Goal: Task Accomplishment & Management: Complete application form

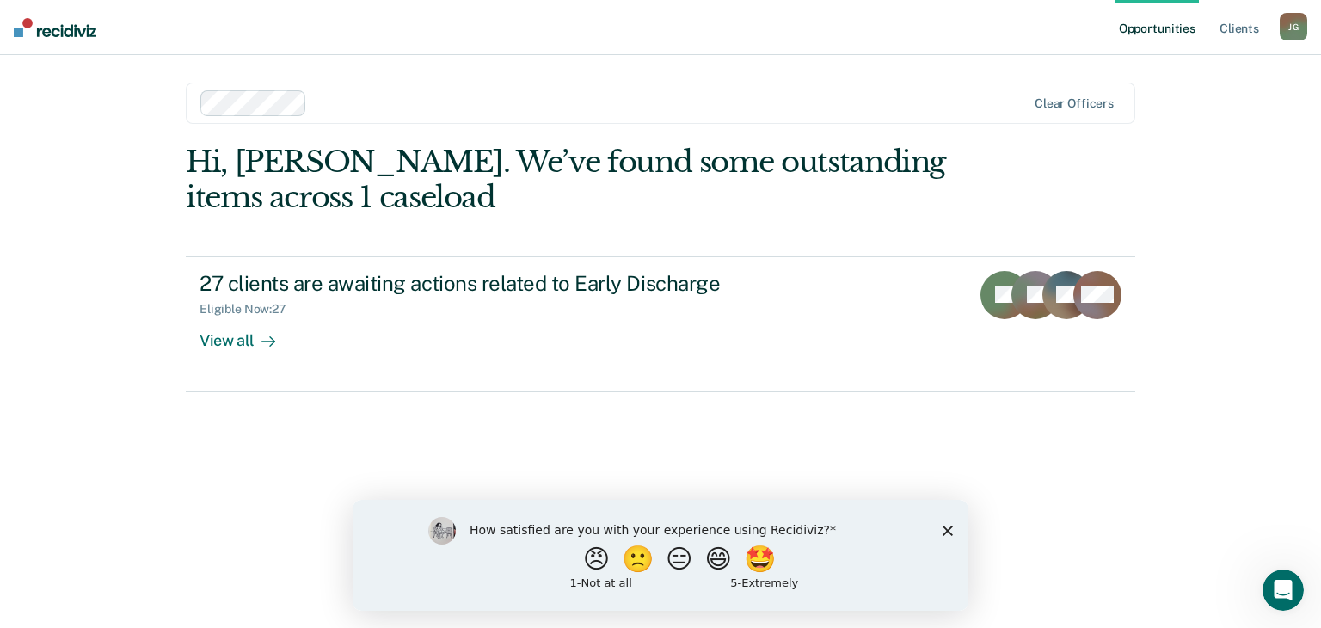
click at [946, 536] on div "How satisfied are you with your experience using Recidiviz? 😠 🙁 😑 😄 🤩 1 - Not a…" at bounding box center [661, 554] width 616 height 111
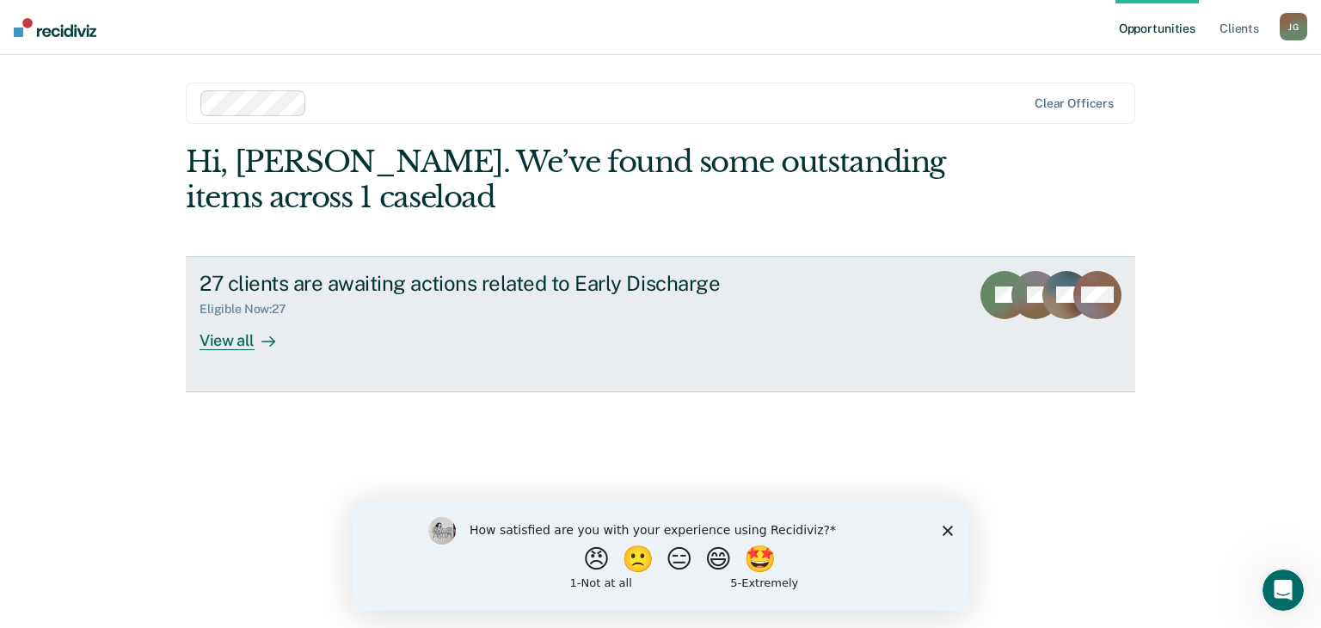
click at [235, 342] on div "View all" at bounding box center [248, 334] width 96 height 34
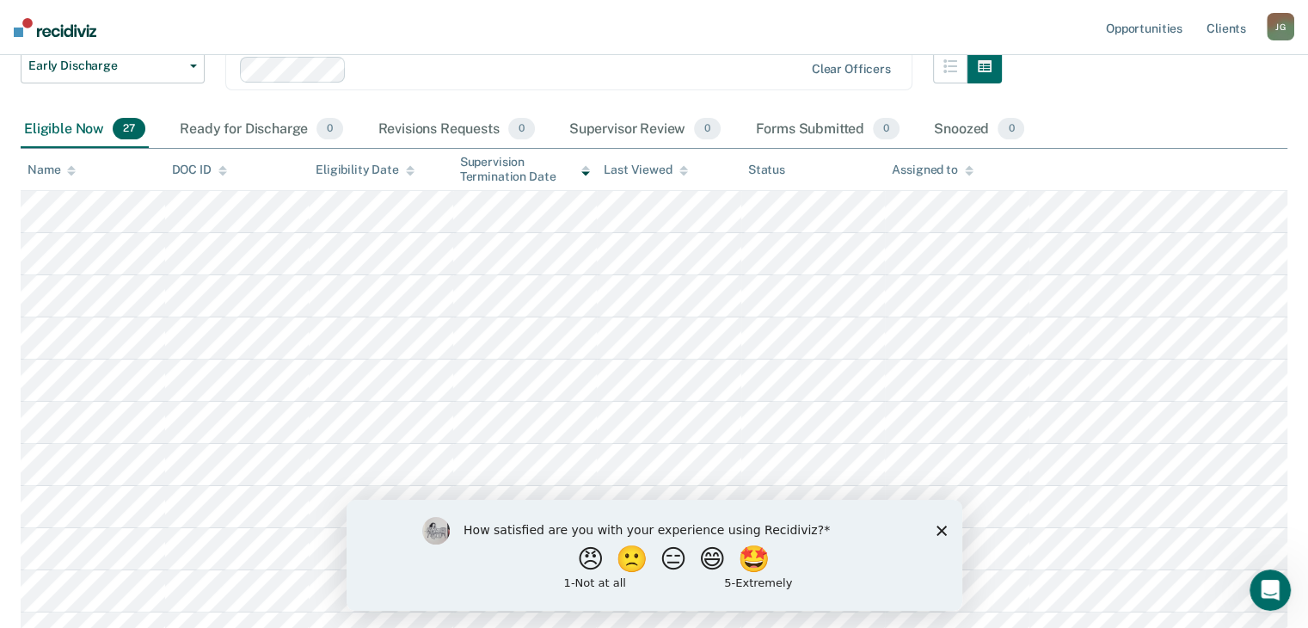
scroll to position [172, 0]
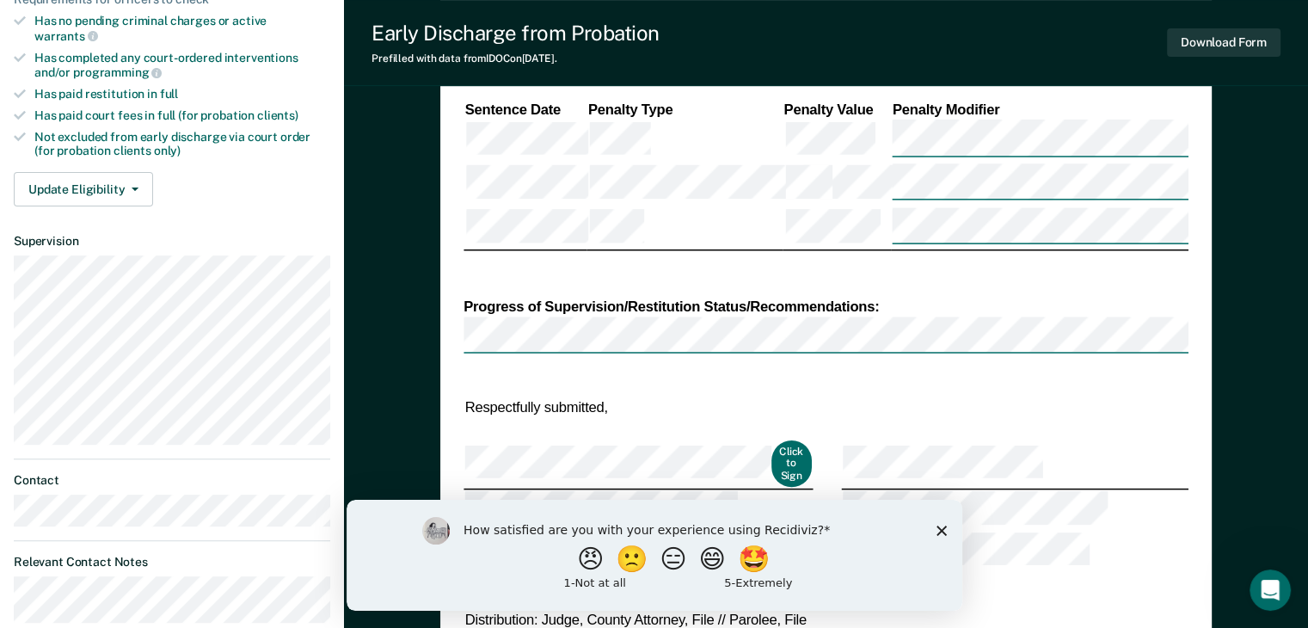
scroll to position [602, 0]
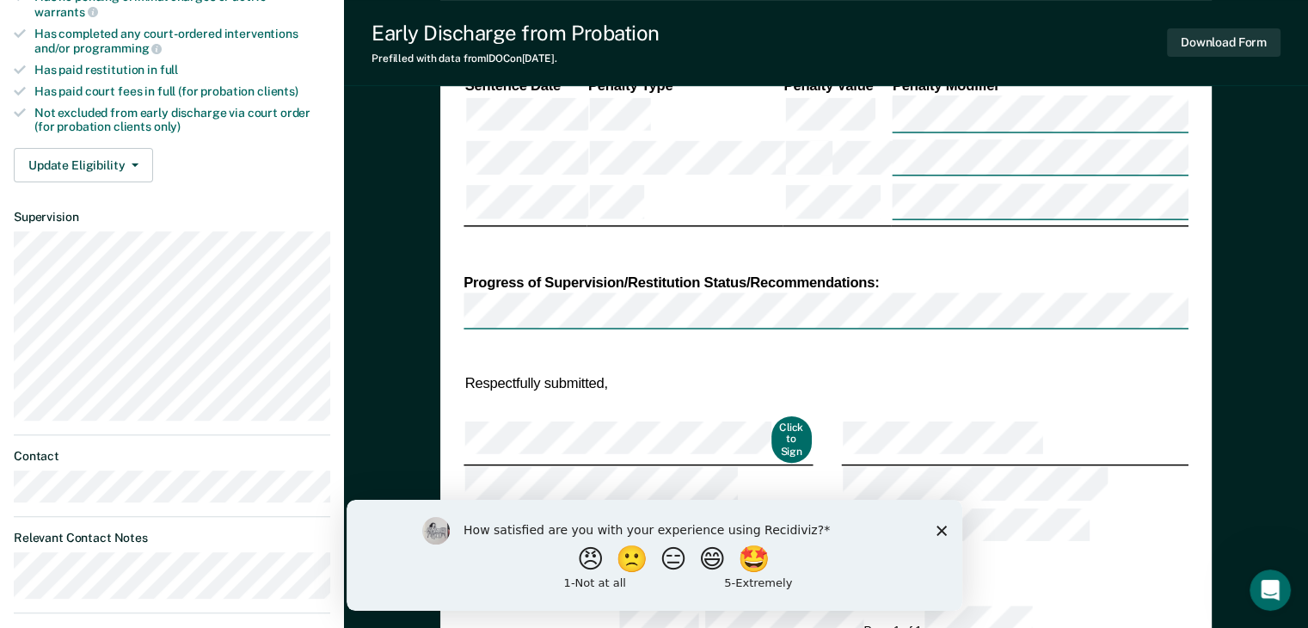
click at [936, 529] on icon "Close survey" at bounding box center [941, 530] width 10 height 10
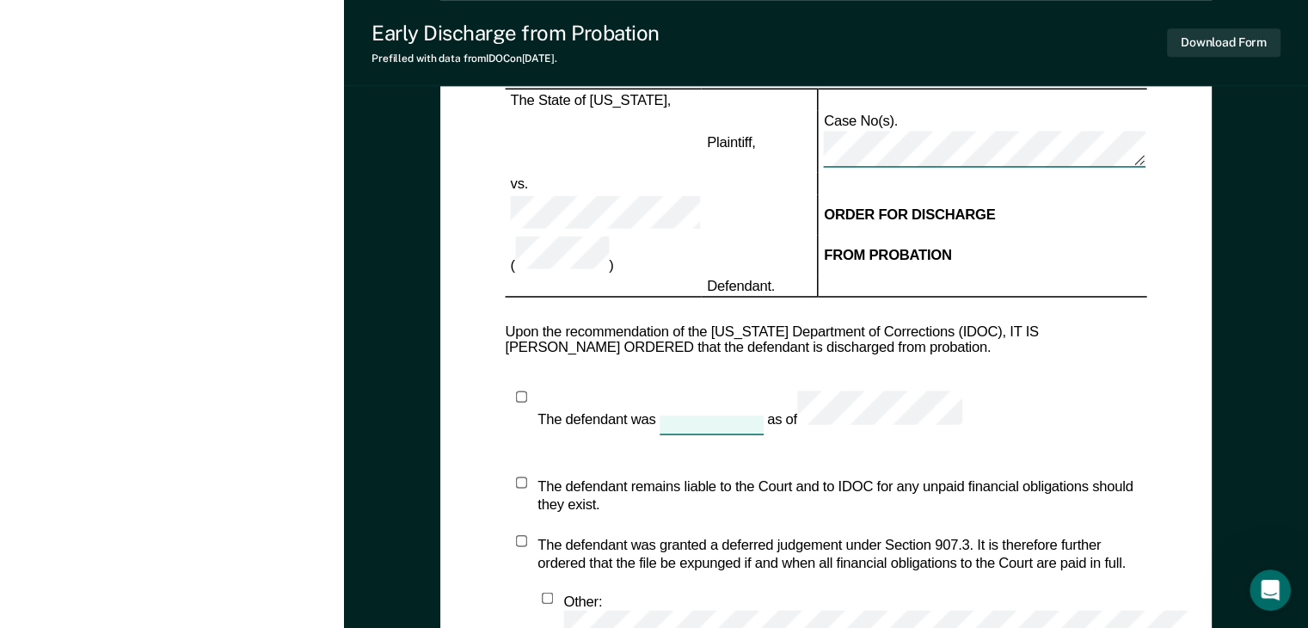
scroll to position [1290, 0]
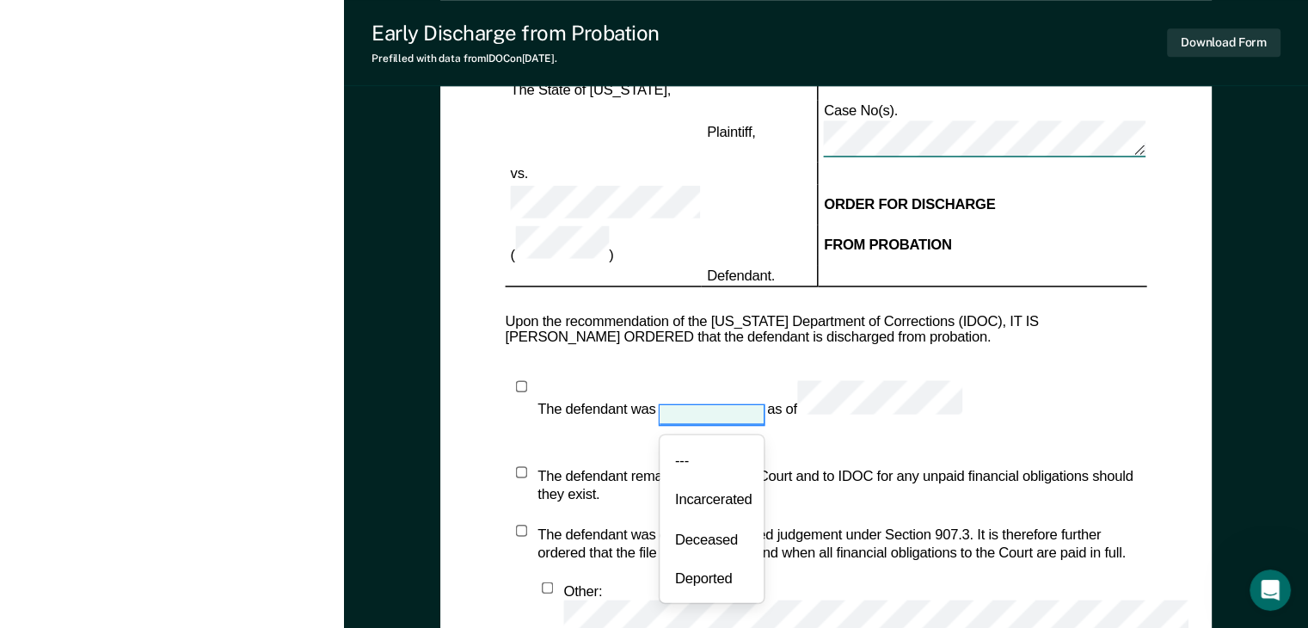
click at [698, 404] on div at bounding box center [712, 413] width 104 height 18
click at [843, 380] on div "The defendant was 4 results available. Use Up and Down to choose options, press…" at bounding box center [827, 520] width 642 height 281
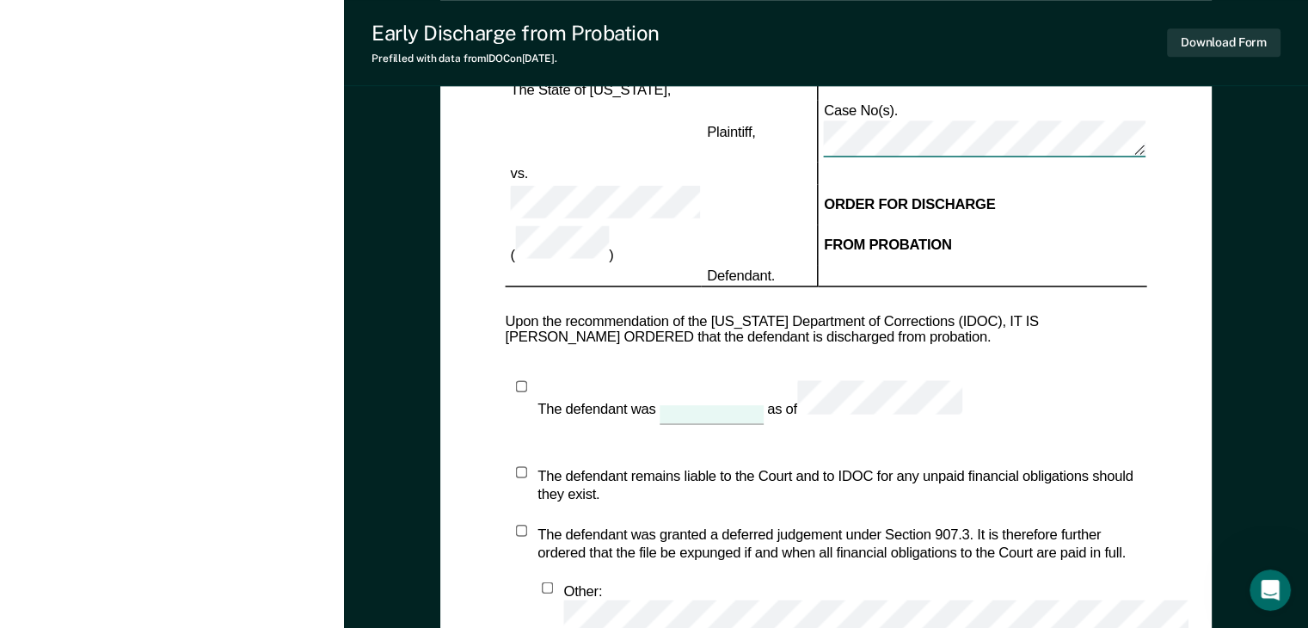
click at [699, 404] on div at bounding box center [712, 413] width 104 height 18
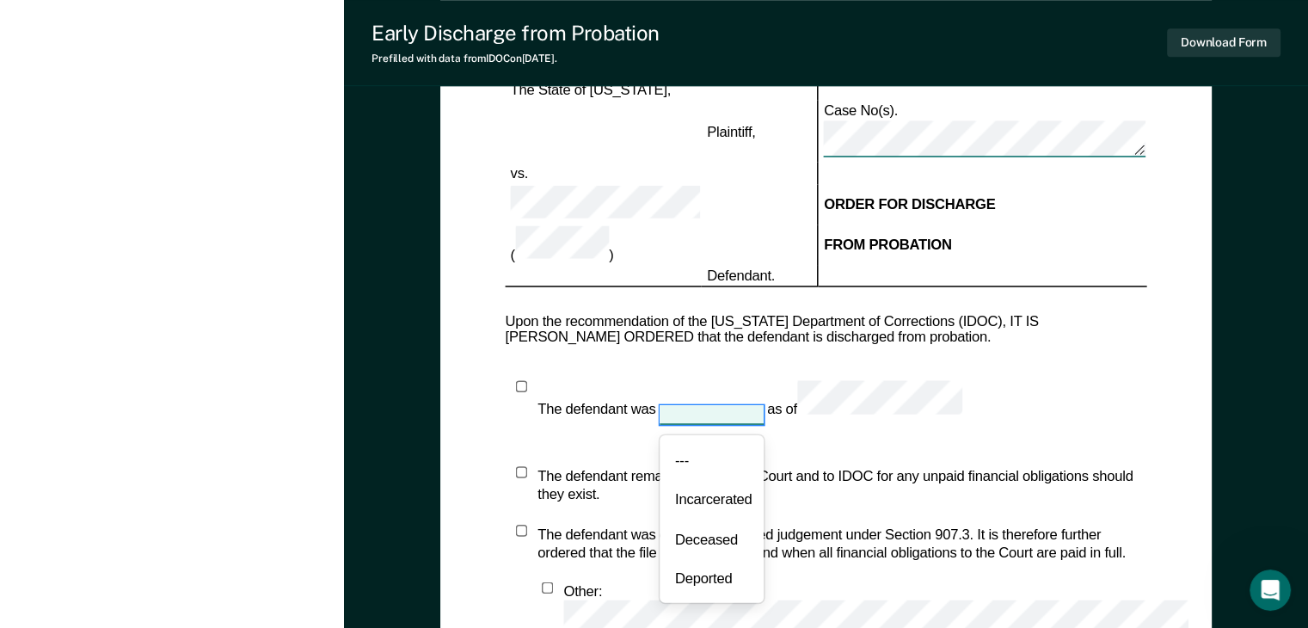
click at [902, 465] on div "The defendant remains liable to the Court and to IDOC for any unpaid financial …" at bounding box center [842, 483] width 609 height 37
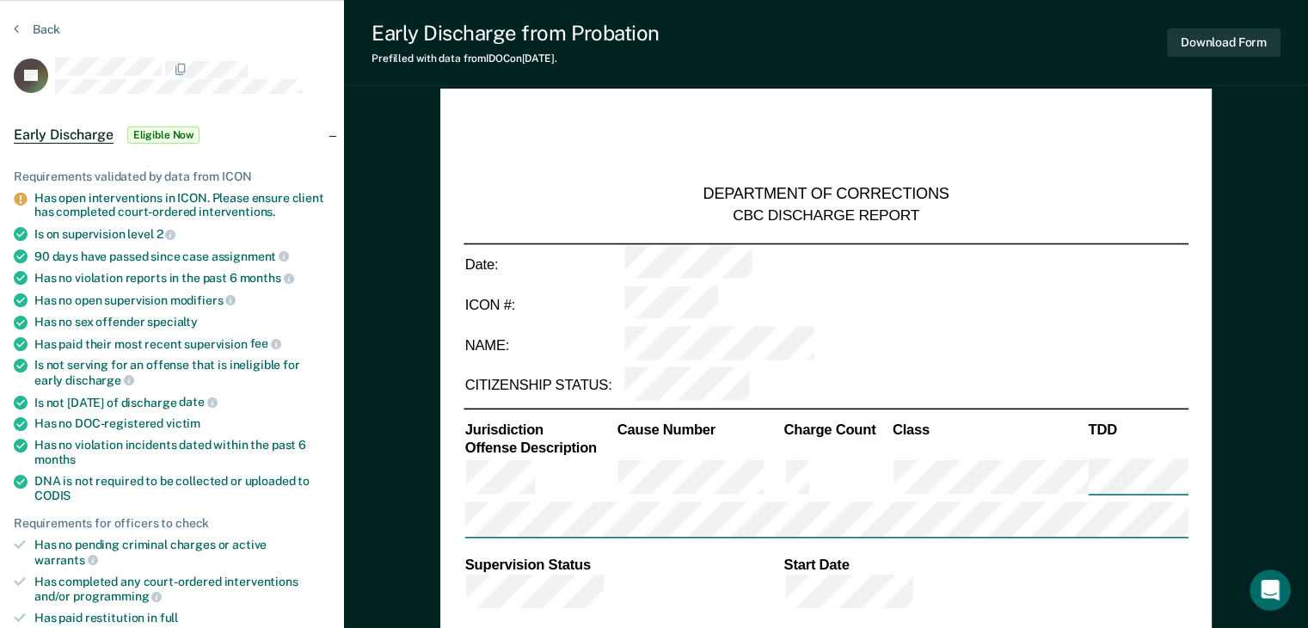
scroll to position [0, 0]
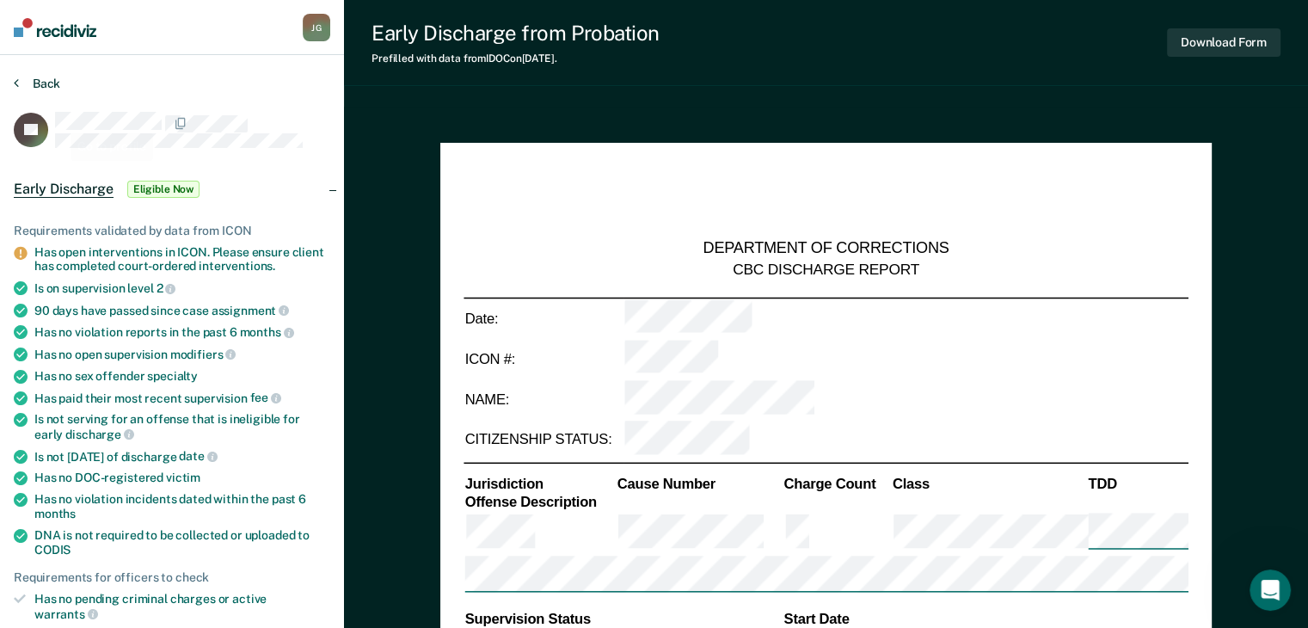
click at [29, 77] on button "Back" at bounding box center [37, 83] width 46 height 15
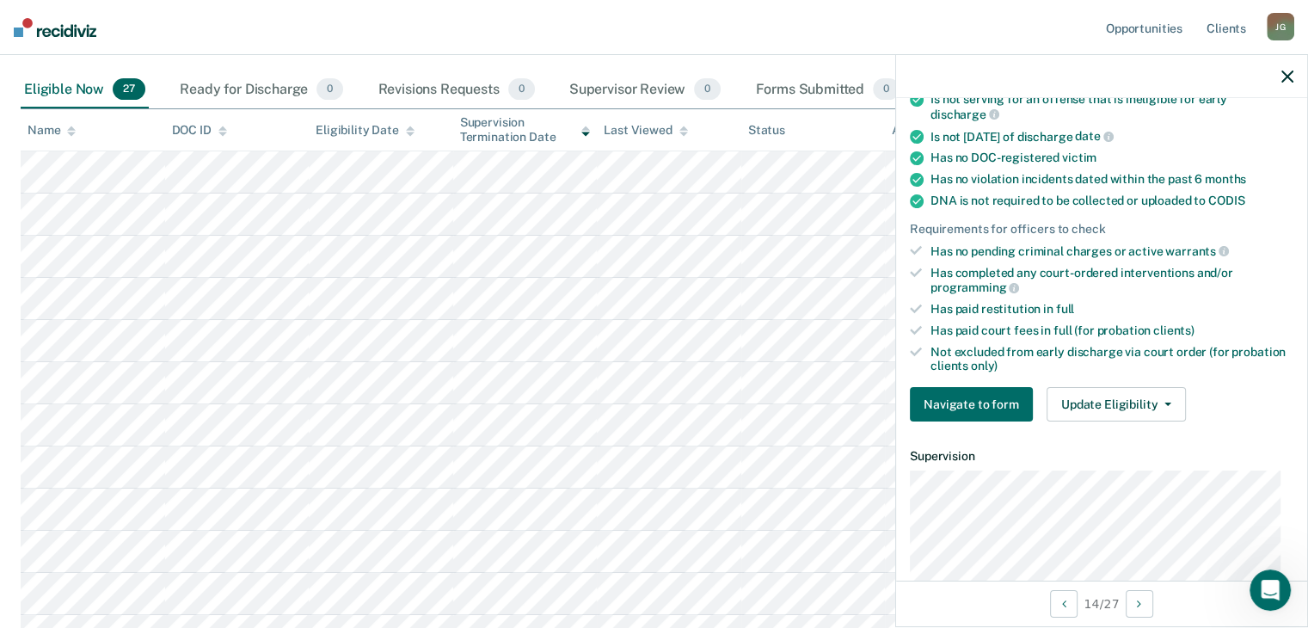
scroll to position [172, 0]
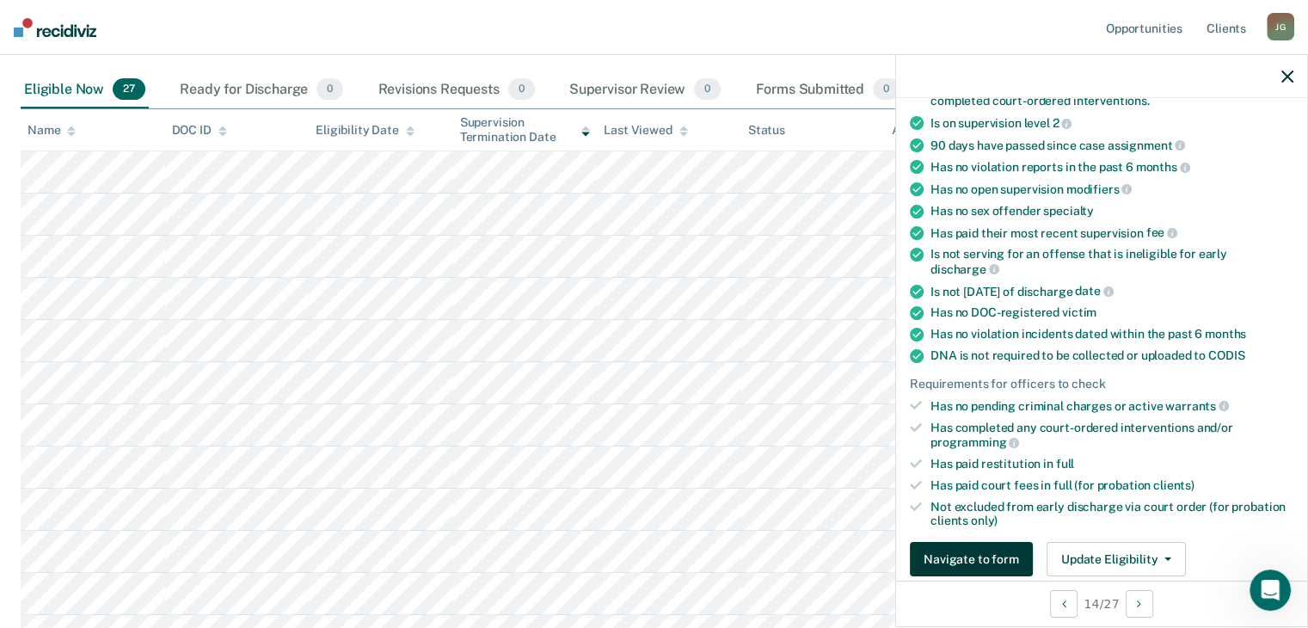
click at [959, 559] on button "Navigate to form" at bounding box center [971, 559] width 123 height 34
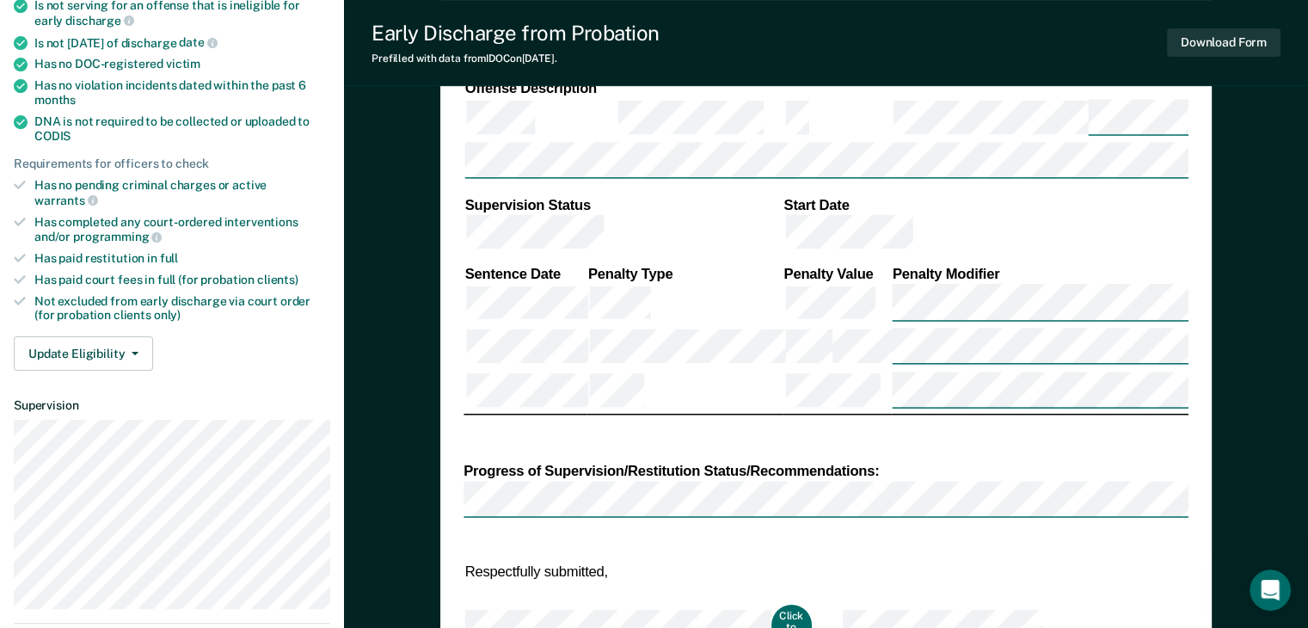
scroll to position [430, 0]
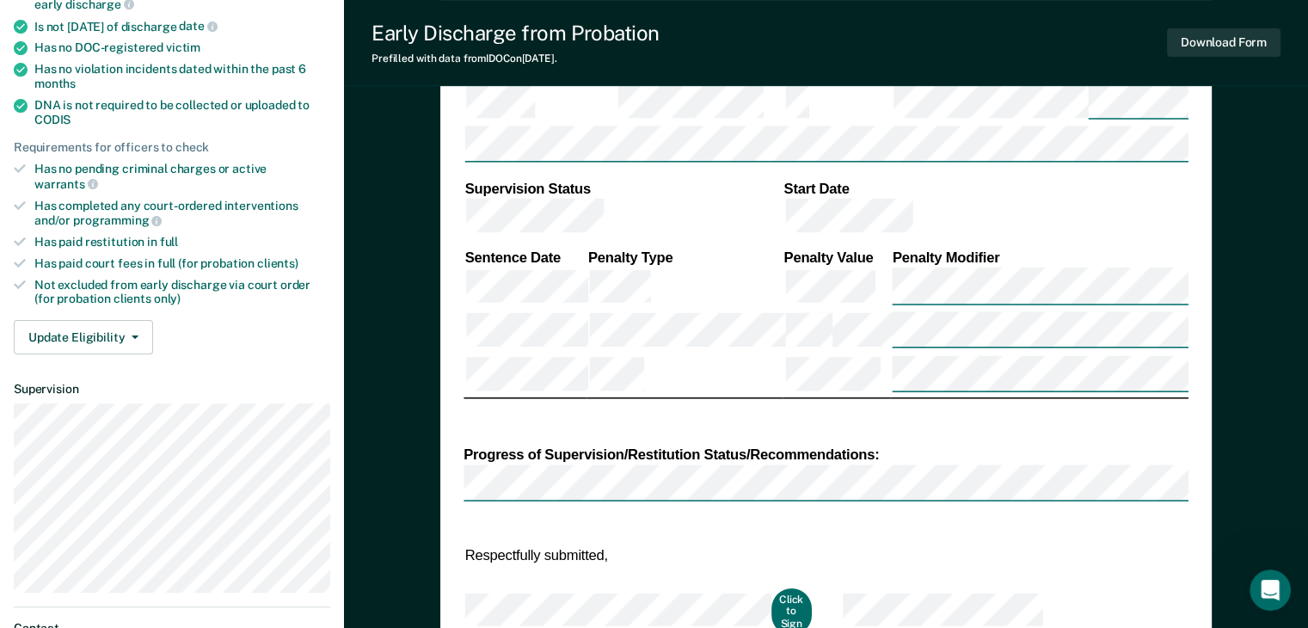
type textarea "x"
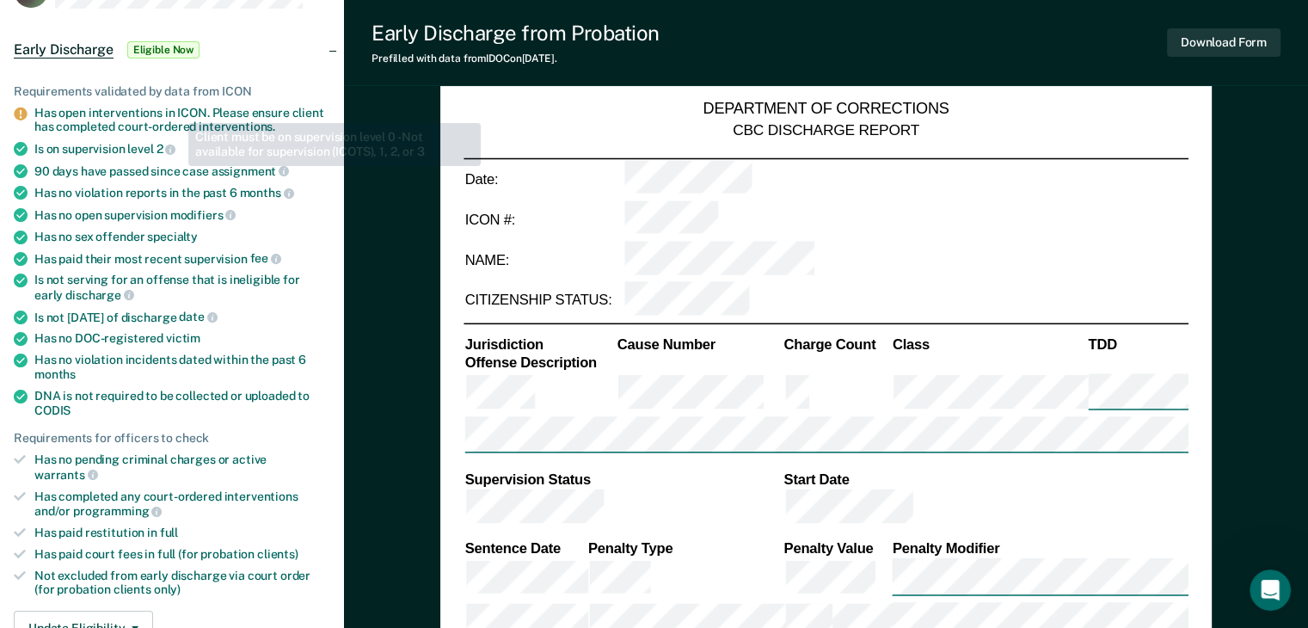
scroll to position [0, 0]
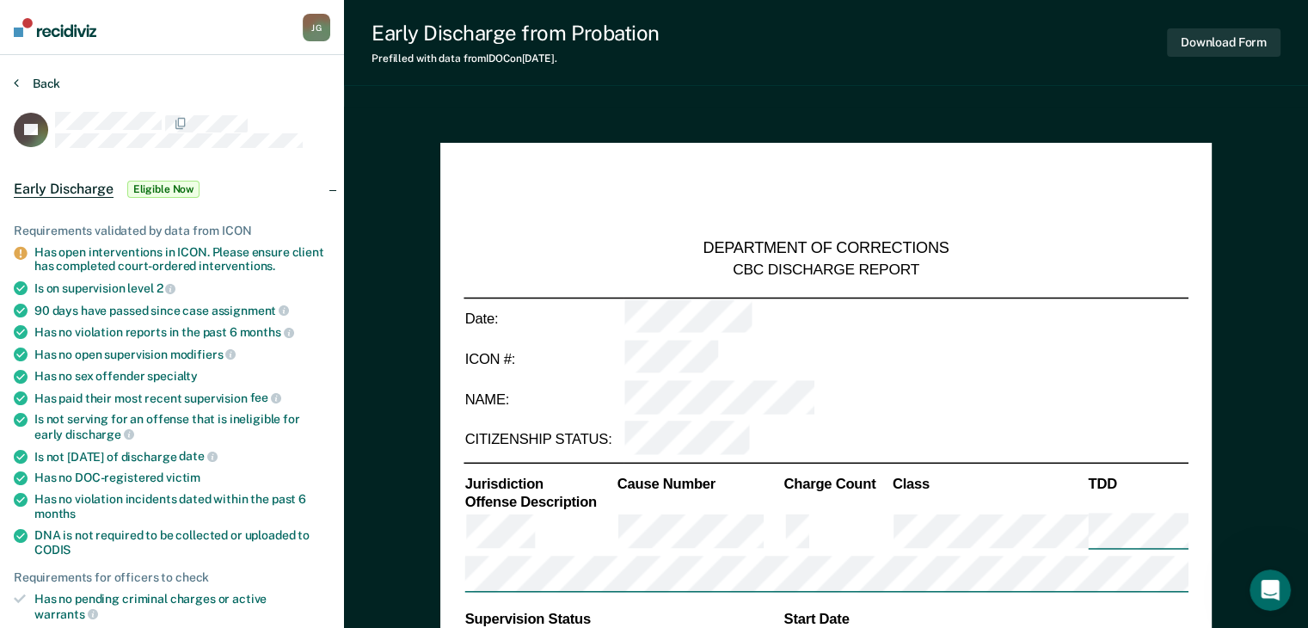
click at [24, 83] on button "Back" at bounding box center [37, 83] width 46 height 15
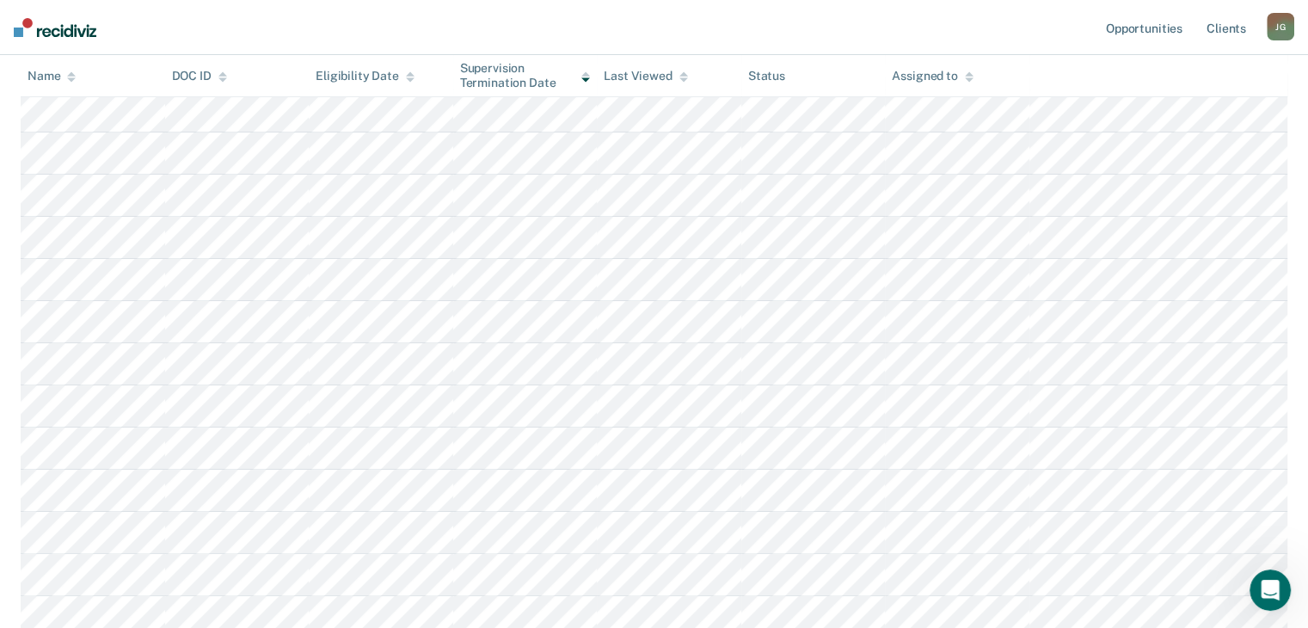
scroll to position [268, 0]
click at [643, 38] on nav "Opportunities Client s [PERSON_NAME] [PERSON_NAME] Profile How it works Log Out" at bounding box center [654, 27] width 1308 height 55
